Goal: Task Accomplishment & Management: Use online tool/utility

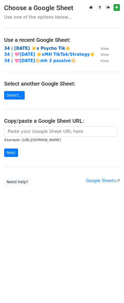
click at [33, 47] on strong "34 | AUG 24 ☀️x Psycho Tik☀️" at bounding box center [37, 48] width 66 height 5
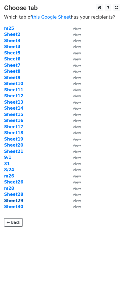
click at [13, 201] on strong "Sheet29" at bounding box center [13, 200] width 19 height 5
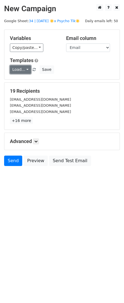
click at [23, 66] on link "Load..." at bounding box center [20, 69] width 21 height 8
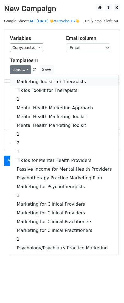
click at [31, 83] on link "Marketing Toolkit for Therapists" at bounding box center [64, 81] width 108 height 9
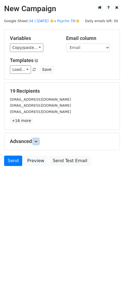
click at [37, 141] on icon at bounding box center [35, 141] width 3 height 3
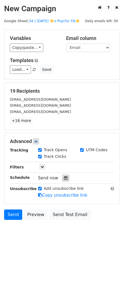
click at [64, 178] on icon at bounding box center [66, 178] width 4 height 4
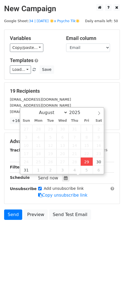
type input "2025-08-29 13:08"
type input "01"
type input "08"
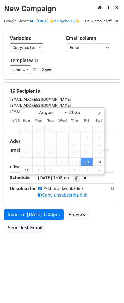
scroll to position [0, 0]
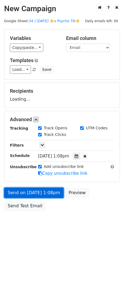
click at [44, 191] on link "Send on Aug 29 at 1:08pm" at bounding box center [33, 193] width 59 height 10
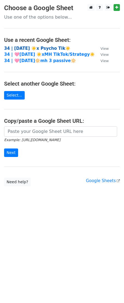
click at [39, 48] on strong "34 | AUG 24 ☀️x Psycho Tik☀️" at bounding box center [37, 48] width 66 height 5
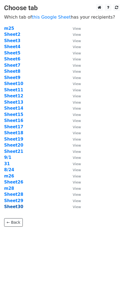
click at [17, 207] on strong "Sheet30" at bounding box center [13, 206] width 19 height 5
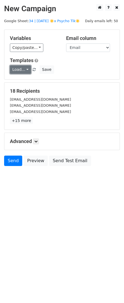
click at [27, 68] on link "Load..." at bounding box center [20, 69] width 21 height 8
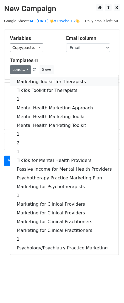
click at [27, 79] on link "Marketing Toolkit for Therapists" at bounding box center [64, 81] width 108 height 9
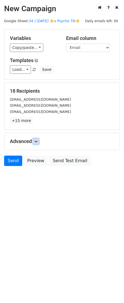
click at [37, 142] on icon at bounding box center [35, 141] width 3 height 3
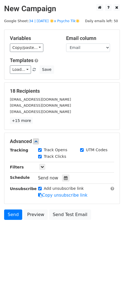
click at [67, 177] on div "Send now" at bounding box center [70, 178] width 64 height 7
click at [64, 178] on icon at bounding box center [66, 178] width 4 height 4
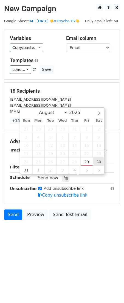
type input "2025-08-30 12:00"
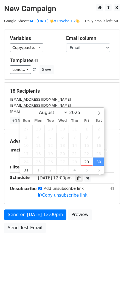
scroll to position [0, 0]
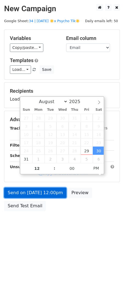
click at [60, 190] on link "Send on Aug 30 at 12:00pm" at bounding box center [35, 193] width 62 height 10
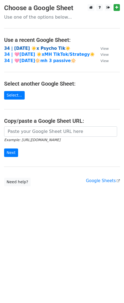
click at [35, 49] on strong "34 | [DATE] ☀️x Psycho Tik☀️" at bounding box center [37, 48] width 66 height 5
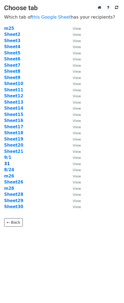
click at [7, 163] on strong "31" at bounding box center [7, 163] width 6 height 5
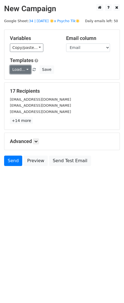
click at [23, 71] on link "Load..." at bounding box center [20, 69] width 21 height 8
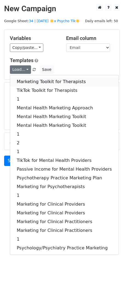
click at [23, 80] on link "Marketing Toolkit for Therapists" at bounding box center [64, 81] width 108 height 9
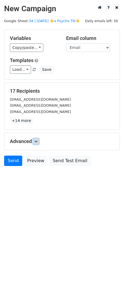
click at [36, 140] on icon at bounding box center [35, 141] width 3 height 3
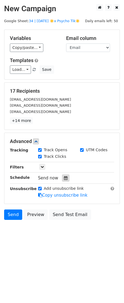
click at [66, 178] on div at bounding box center [65, 178] width 7 height 7
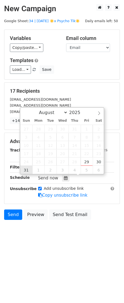
type input "2025-08-31 12:00"
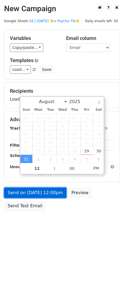
click at [26, 195] on link "Send on Aug 31 at 12:00pm" at bounding box center [35, 193] width 62 height 10
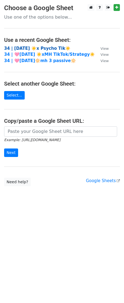
click at [37, 47] on strong "34 | AUG 24 ☀️x Psycho Tik☀️" at bounding box center [37, 48] width 66 height 5
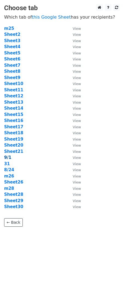
click at [8, 157] on strong "9/1" at bounding box center [7, 157] width 7 height 5
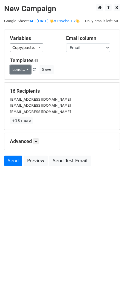
click at [20, 69] on link "Load..." at bounding box center [20, 69] width 21 height 8
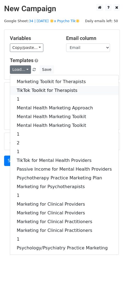
click at [21, 88] on link "TikTok Toolkit for Therapists" at bounding box center [64, 90] width 108 height 9
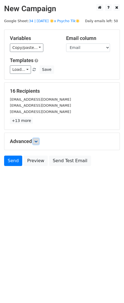
click at [39, 143] on link at bounding box center [36, 141] width 6 height 6
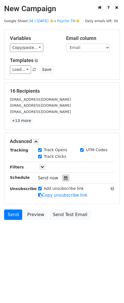
click at [67, 178] on div at bounding box center [65, 178] width 7 height 7
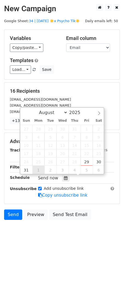
type input "2025-09-01 12:00"
select select "8"
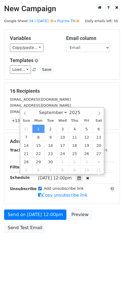
scroll to position [0, 0]
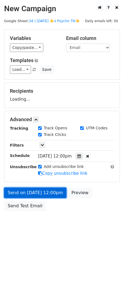
click at [30, 195] on link "Send on Sep 1 at 12:00pm" at bounding box center [35, 193] width 62 height 10
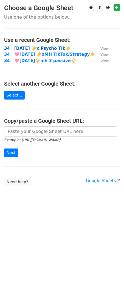
click at [48, 48] on strong "34 | [DATE] ☀️x Psycho Tik☀️" at bounding box center [37, 48] width 66 height 5
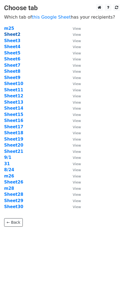
click at [11, 34] on strong "Sheet2" at bounding box center [12, 34] width 16 height 5
